Goal: Check status: Check status

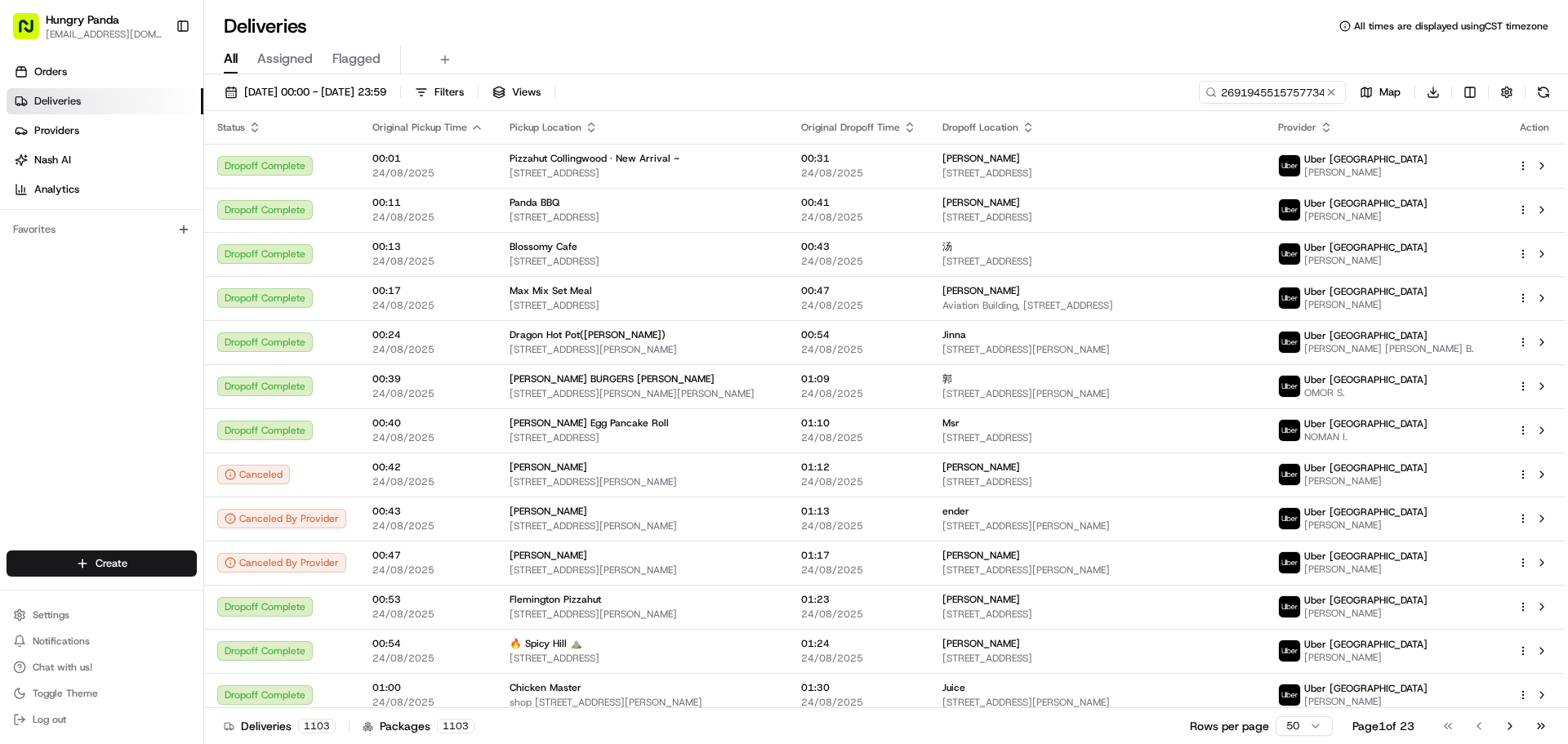
type input "2691945515757734461265"
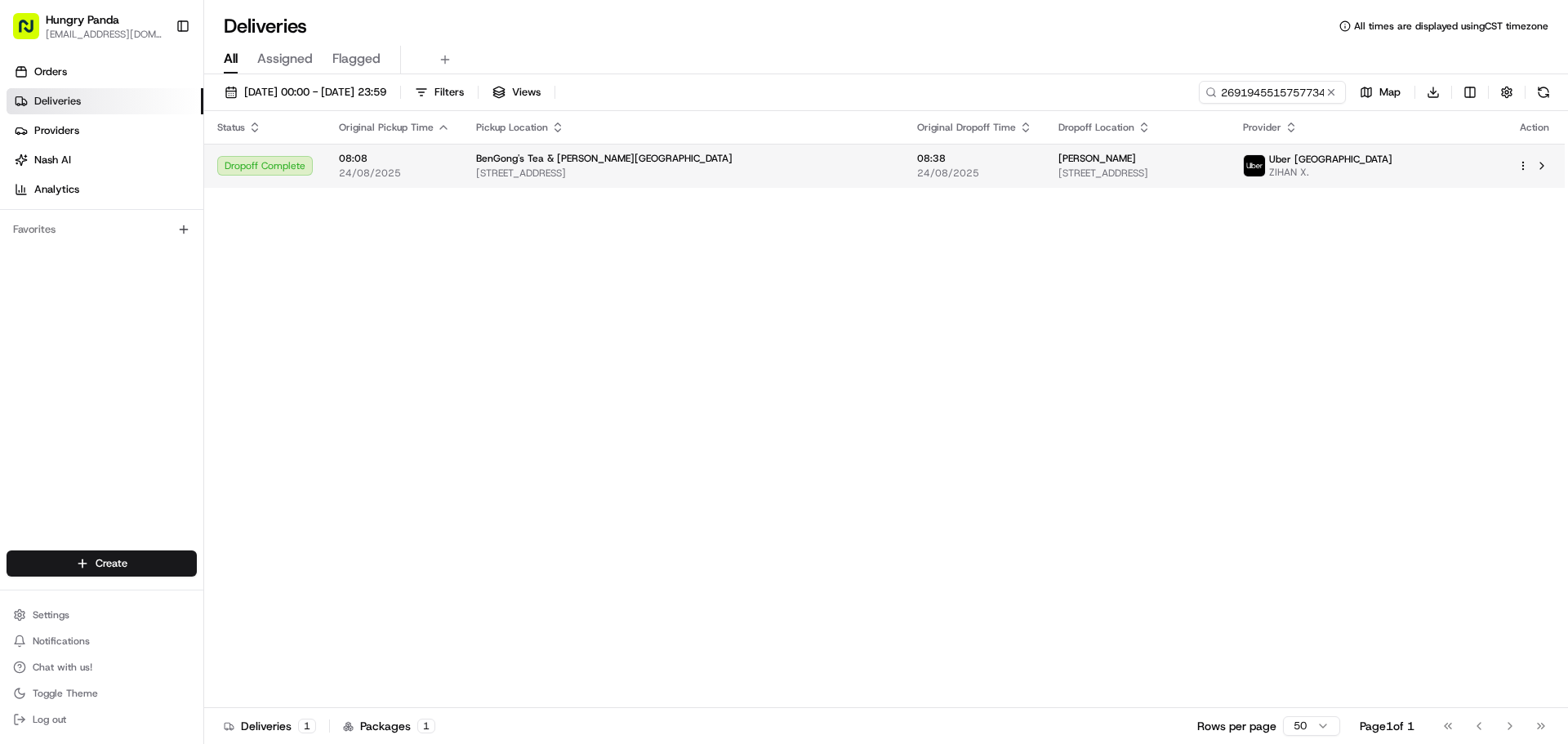
click at [771, 178] on span "[STREET_ADDRESS]" at bounding box center [684, 173] width 415 height 13
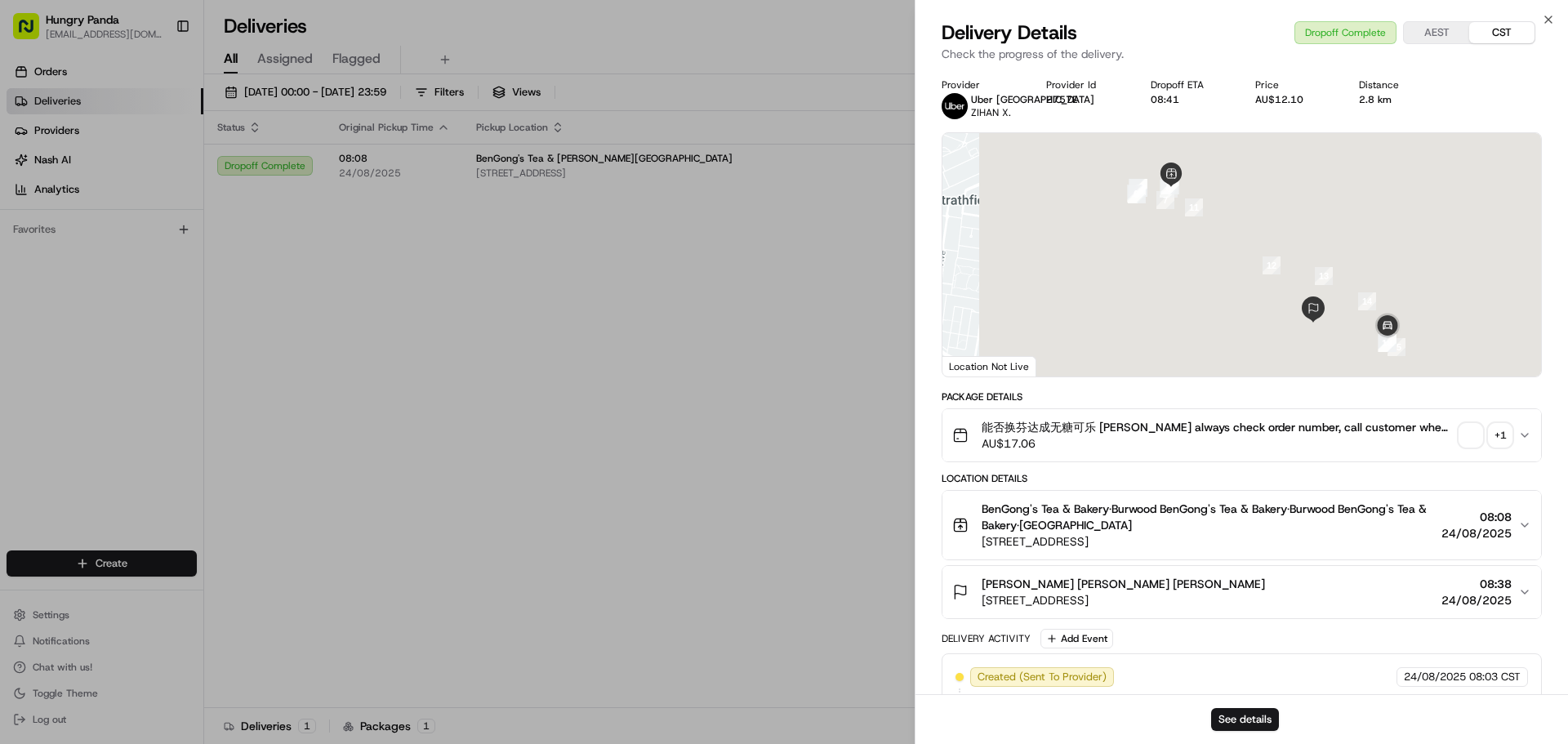
click at [1465, 439] on span "button" at bounding box center [1471, 435] width 23 height 23
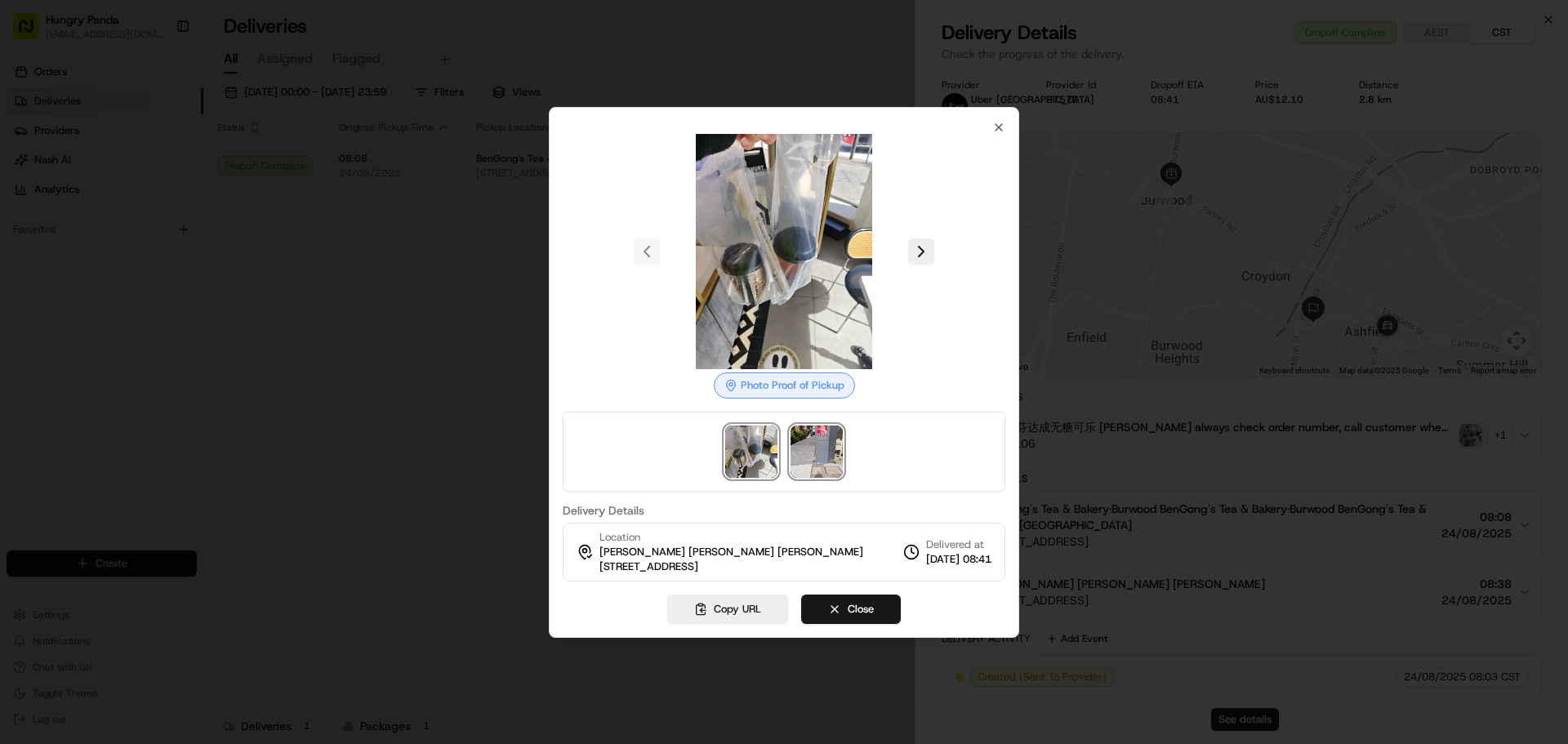
click at [821, 444] on img at bounding box center [817, 451] width 52 height 52
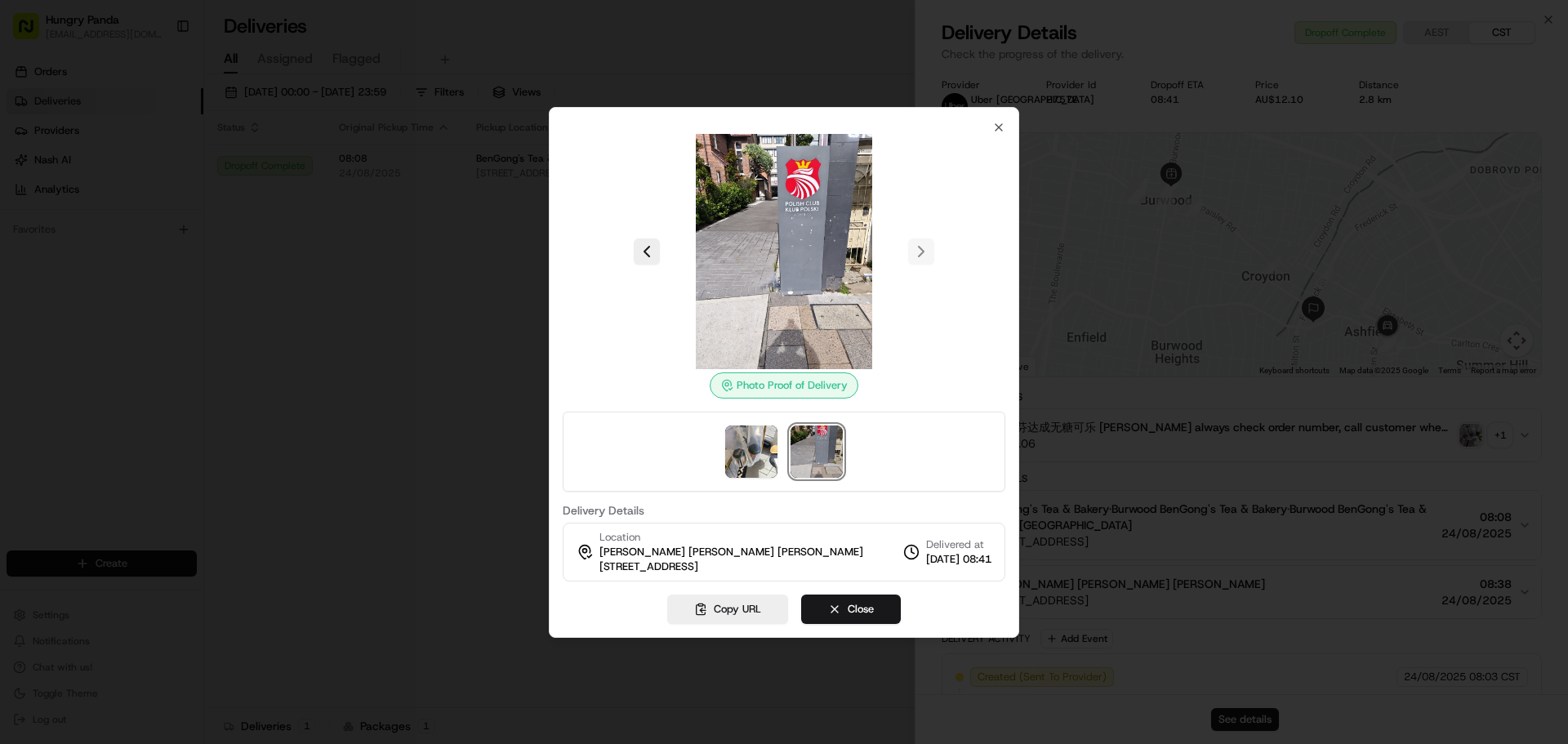
click at [799, 453] on img at bounding box center [817, 451] width 52 height 52
click at [763, 456] on img at bounding box center [751, 451] width 52 height 52
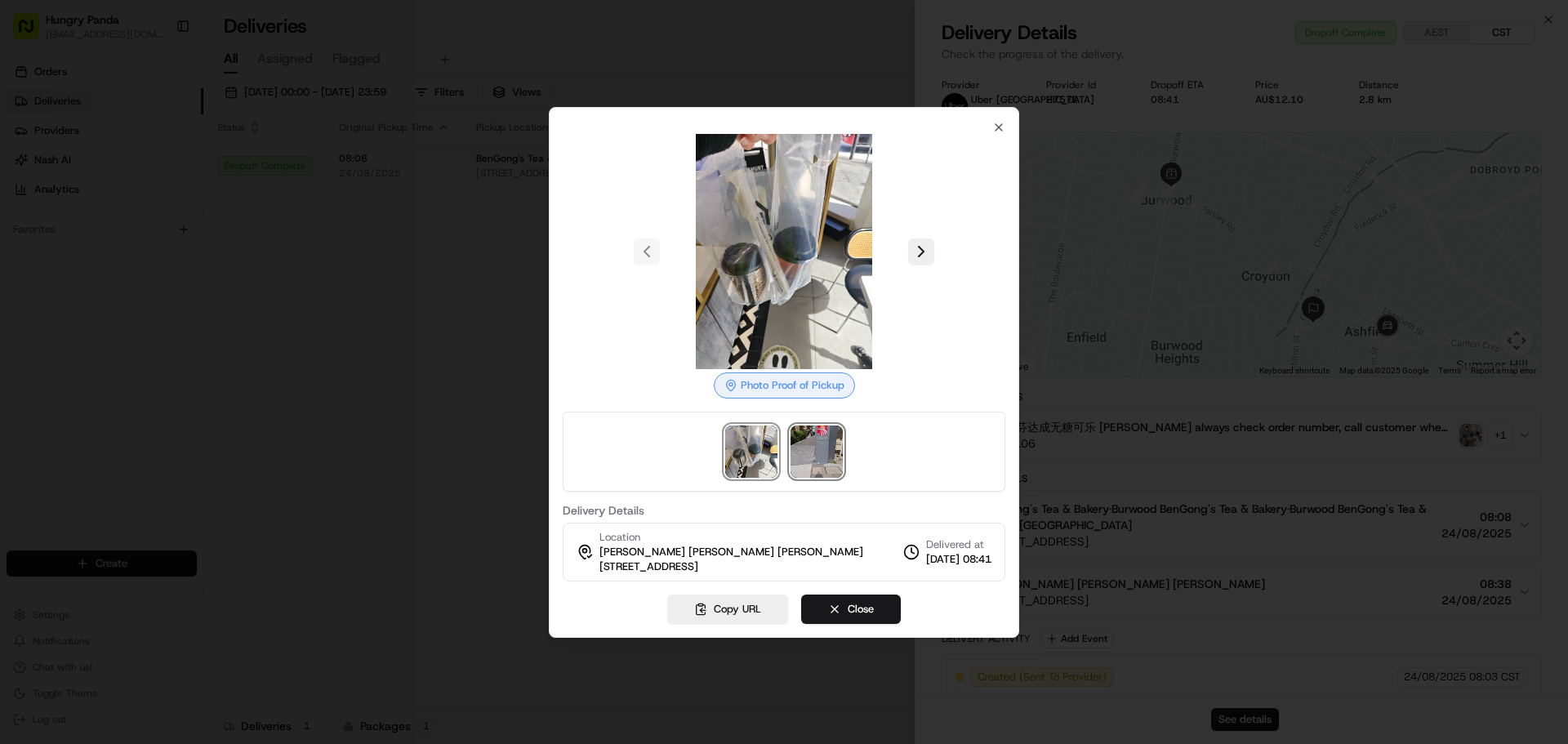
click at [809, 456] on img at bounding box center [817, 451] width 52 height 52
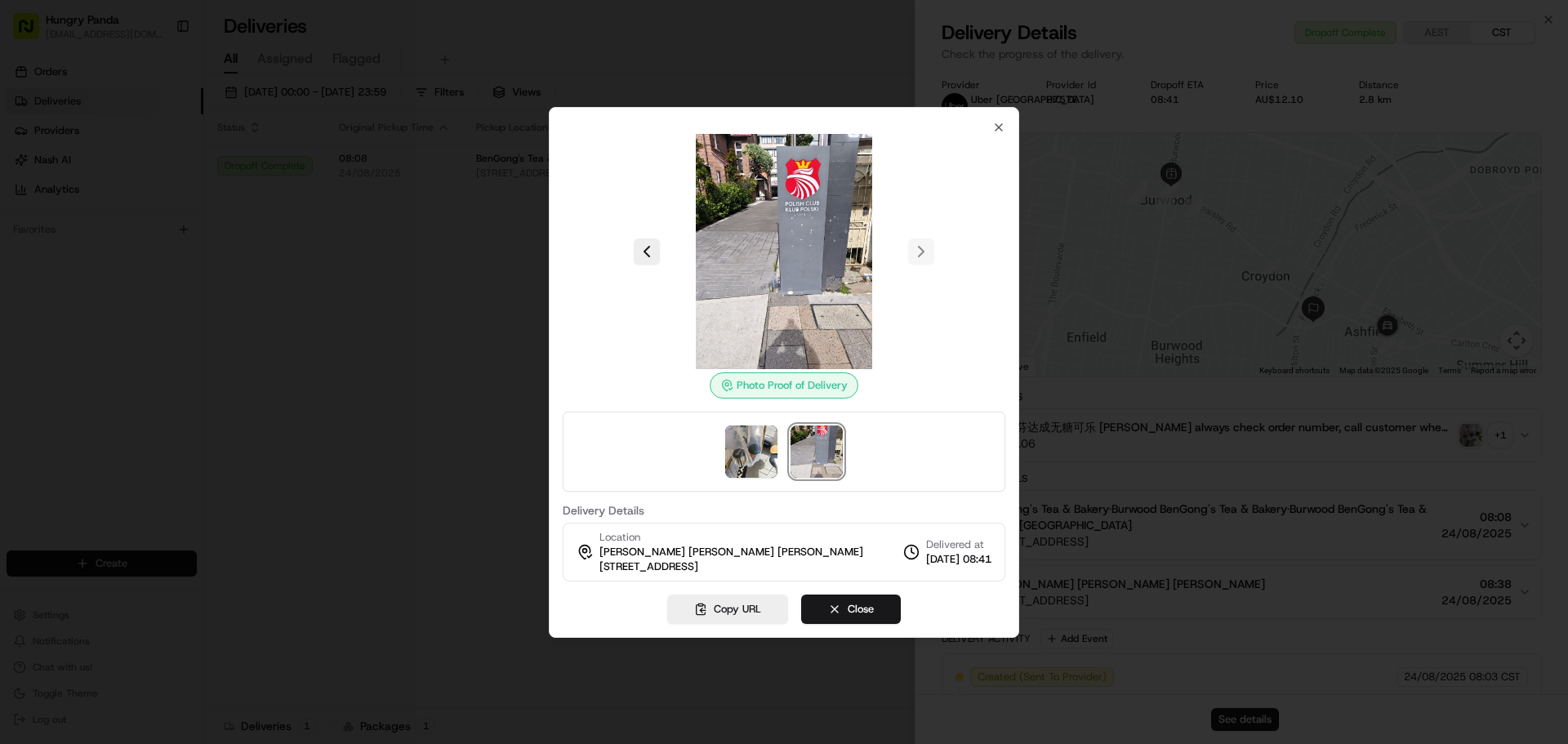
click at [812, 251] on img at bounding box center [784, 252] width 235 height 235
click at [536, 420] on div at bounding box center [784, 372] width 1568 height 744
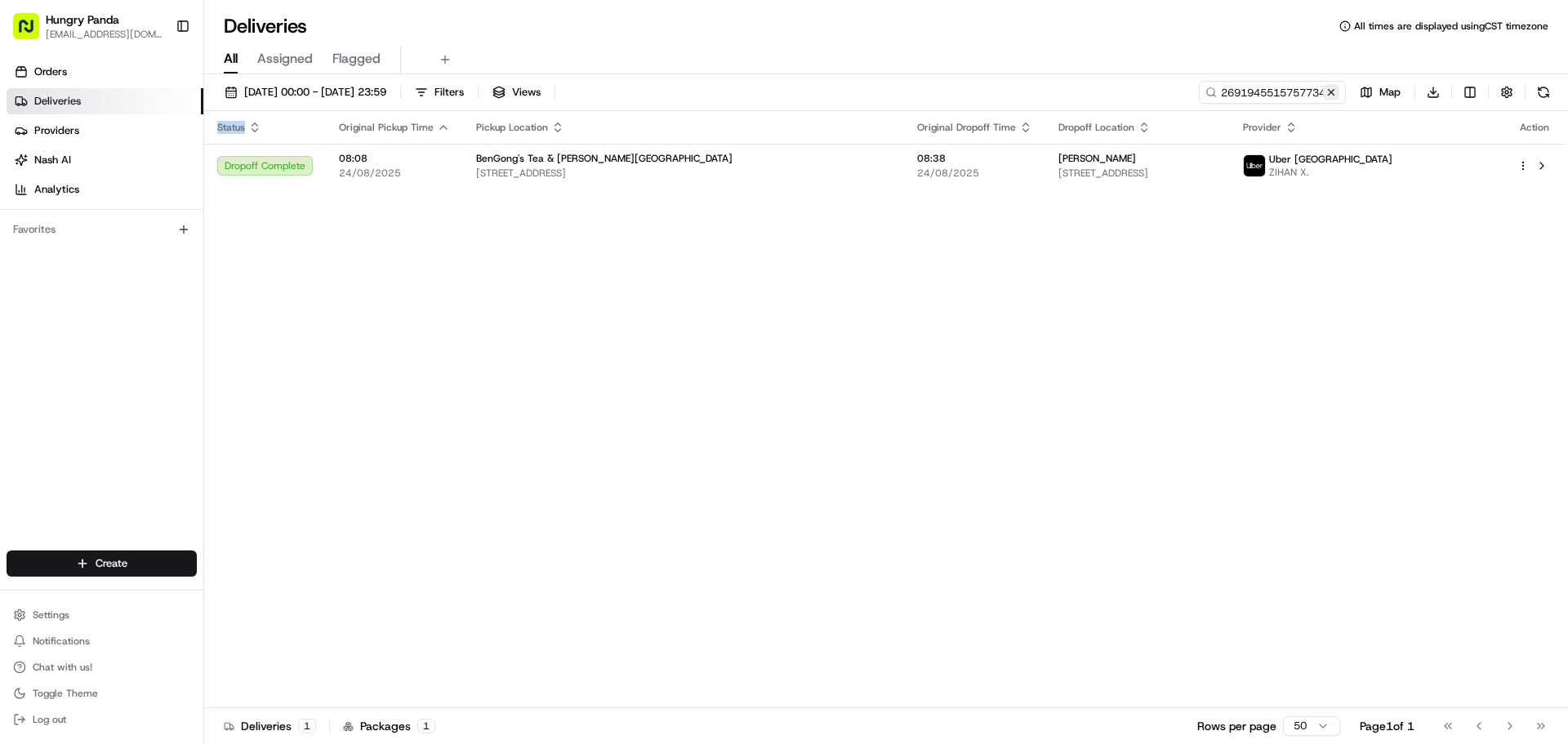
click at [1333, 98] on button at bounding box center [1331, 93] width 17 height 17
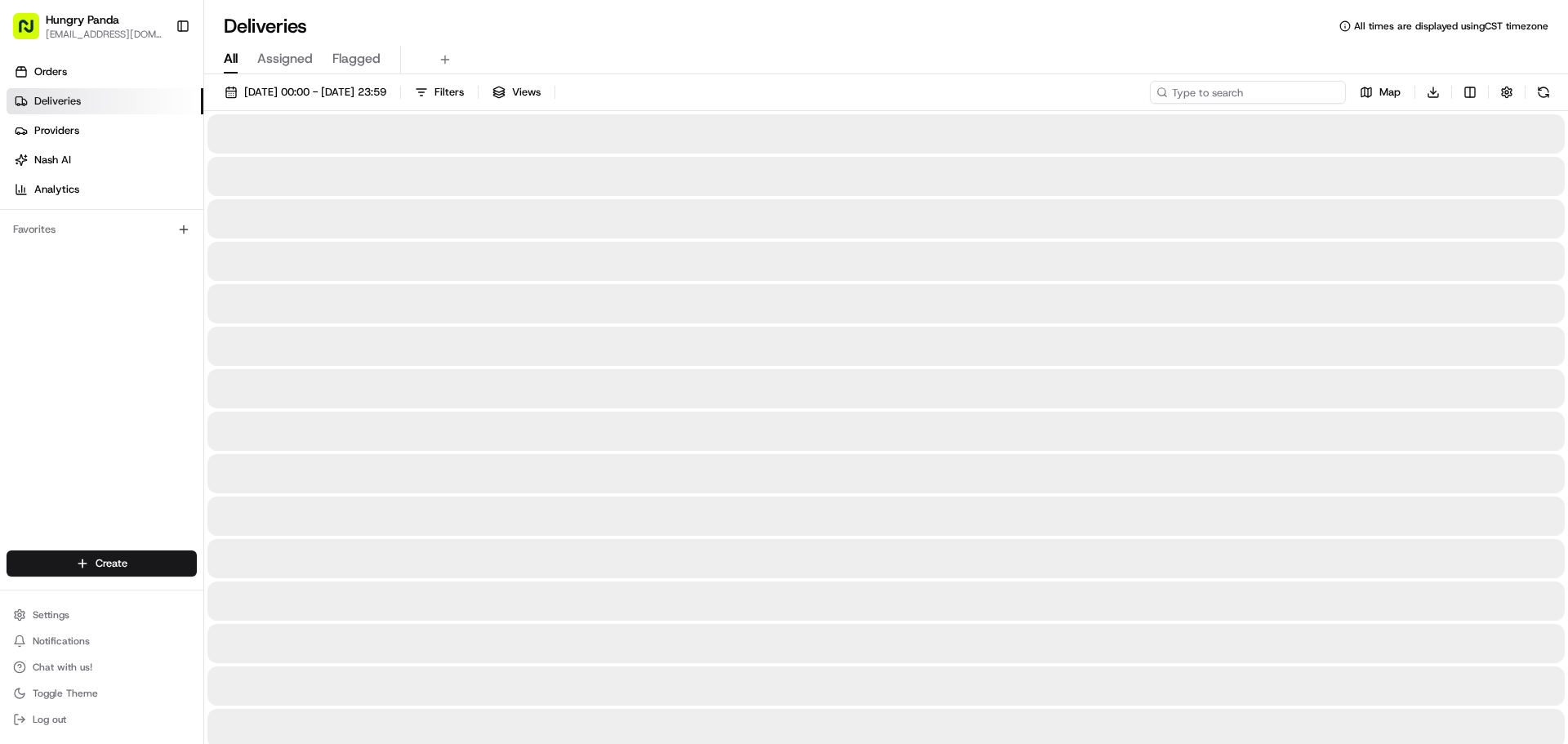
click at [1255, 101] on input at bounding box center [1248, 93] width 196 height 23
paste input "182109513665570645511"
type input "182109513665570645511"
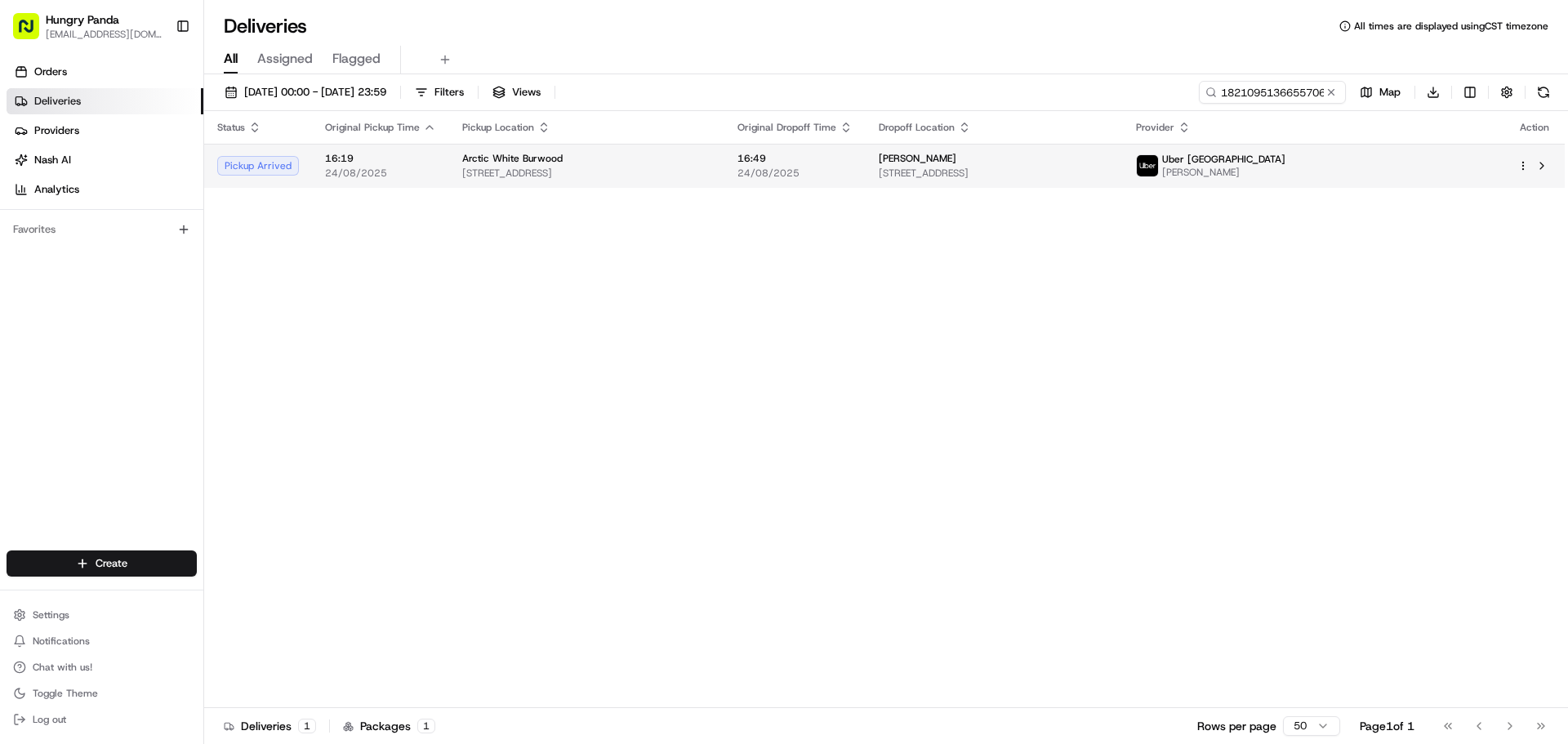
click at [712, 180] on span "[STREET_ADDRESS]" at bounding box center [587, 173] width 249 height 13
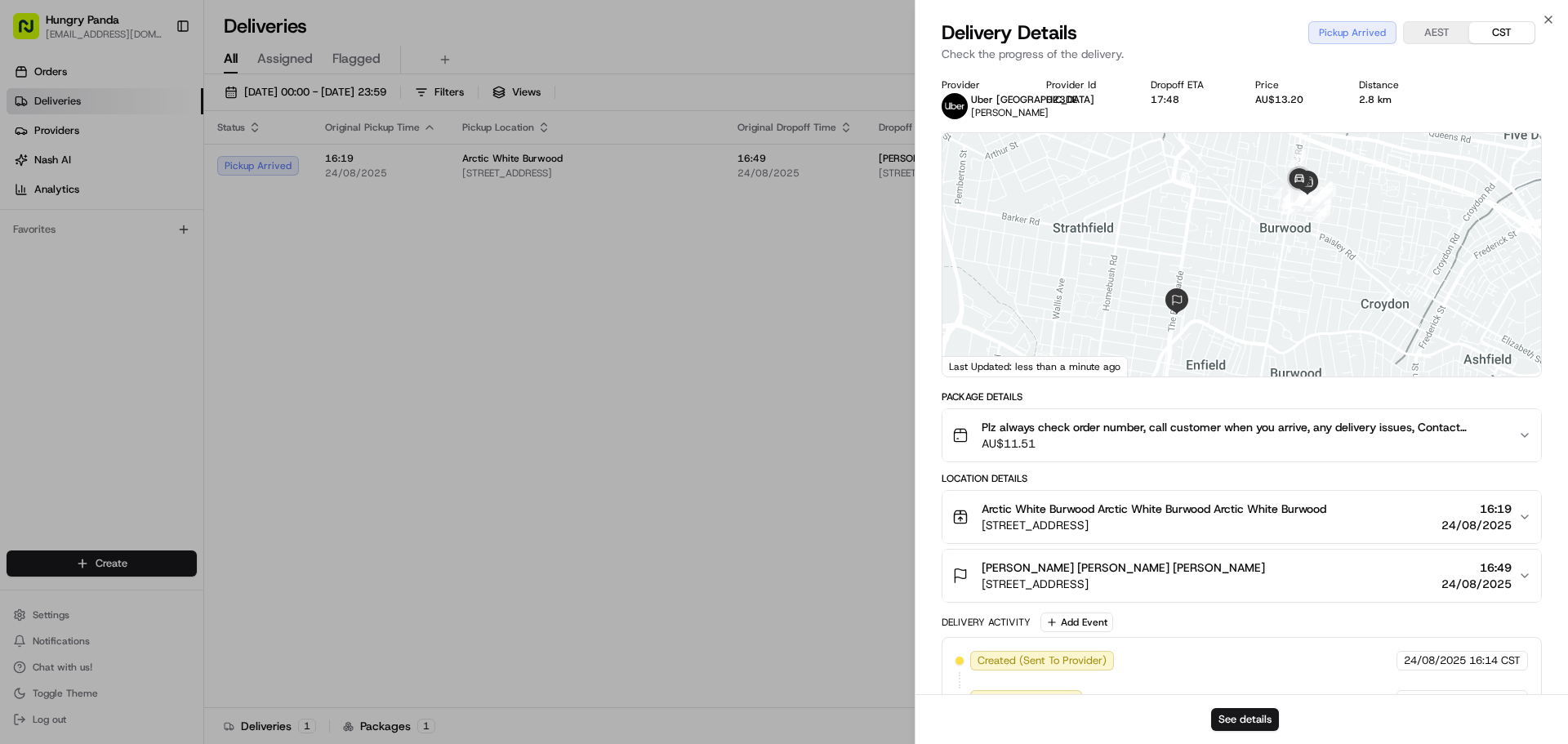
scroll to position [235, 0]
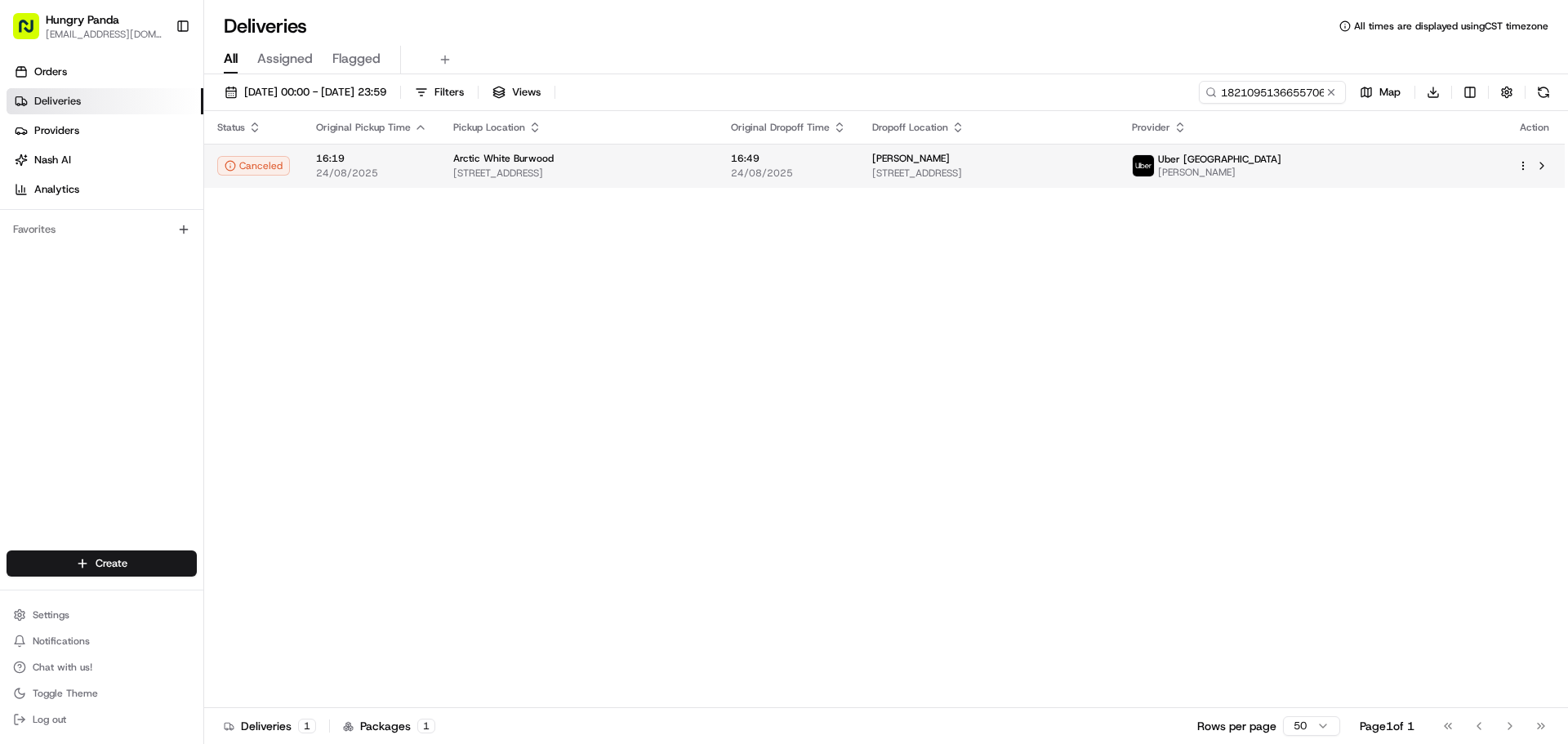
click at [1106, 174] on span "[STREET_ADDRESS]" at bounding box center [989, 173] width 233 height 13
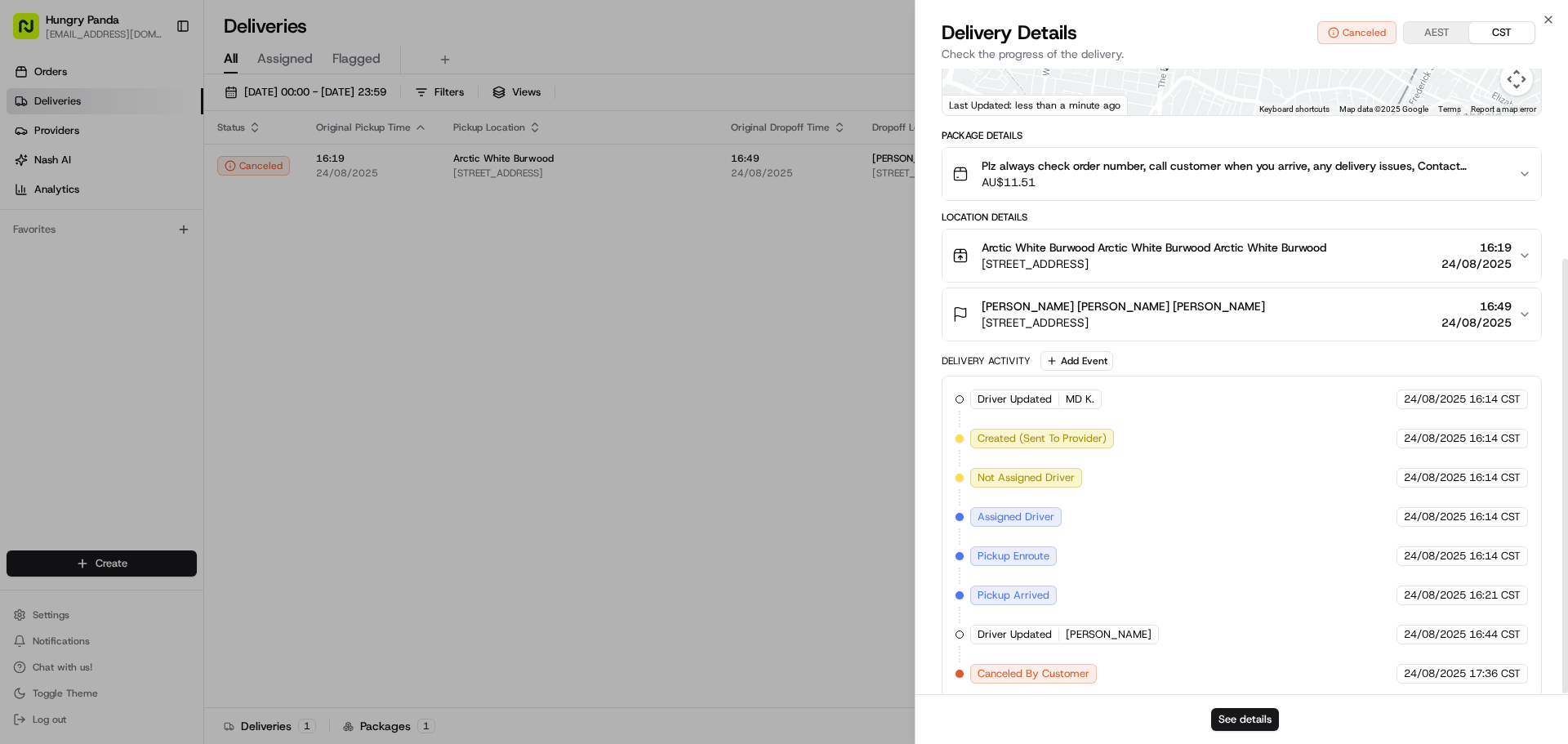
scroll to position [275, 0]
